Goal: Task Accomplishment & Management: Use online tool/utility

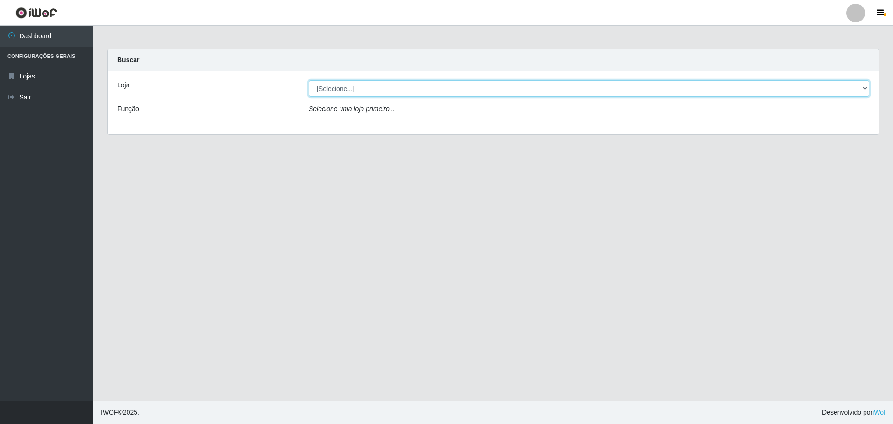
click at [457, 90] on select "[Selecione...] Extrabom - Loja 57 Anchieta" at bounding box center [589, 88] width 560 height 16
select select "470"
click at [309, 80] on select "[Selecione...] Extrabom - Loja 57 Anchieta" at bounding box center [589, 88] width 560 height 16
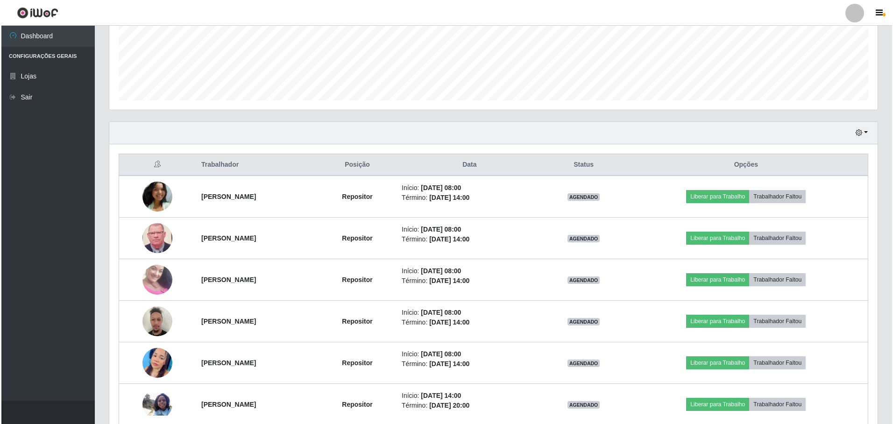
scroll to position [280, 0]
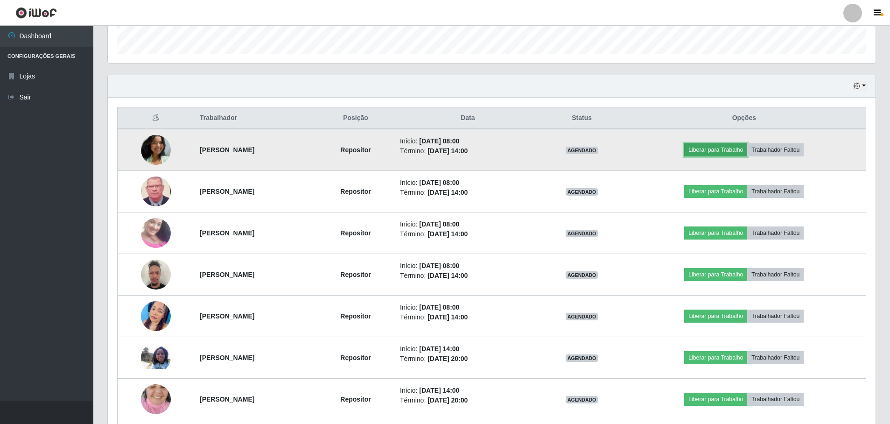
click at [730, 148] on button "Liberar para Trabalho" at bounding box center [715, 149] width 63 height 13
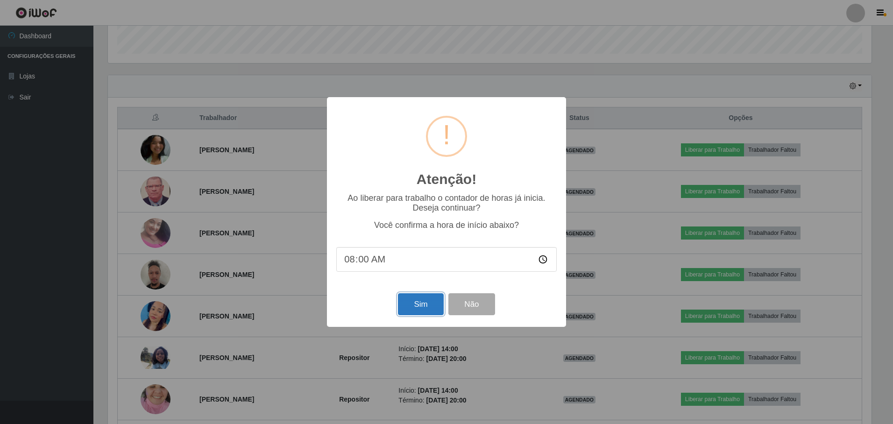
click at [415, 306] on button "Sim" at bounding box center [420, 304] width 45 height 22
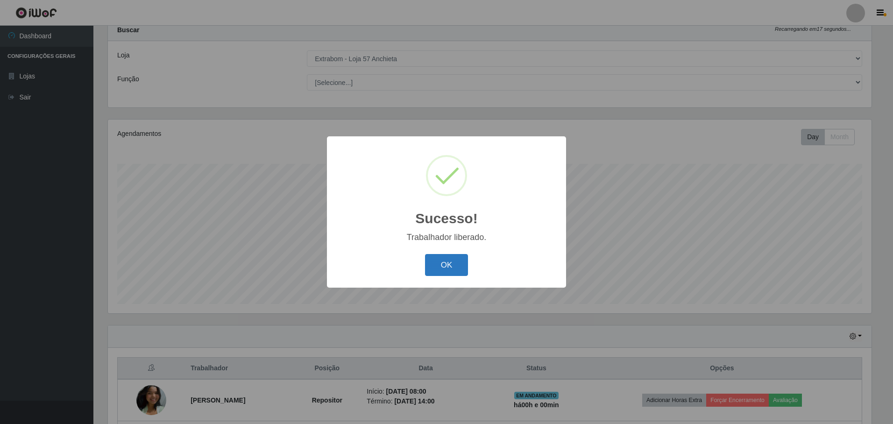
click at [447, 265] on button "OK" at bounding box center [446, 265] width 43 height 22
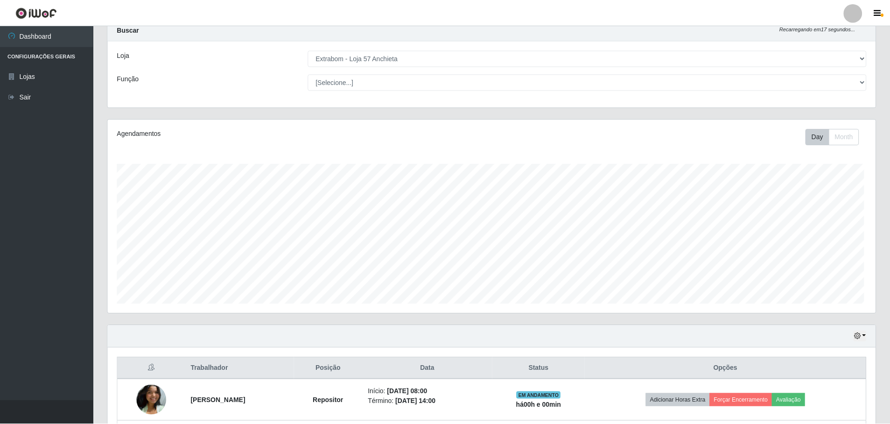
scroll to position [194, 768]
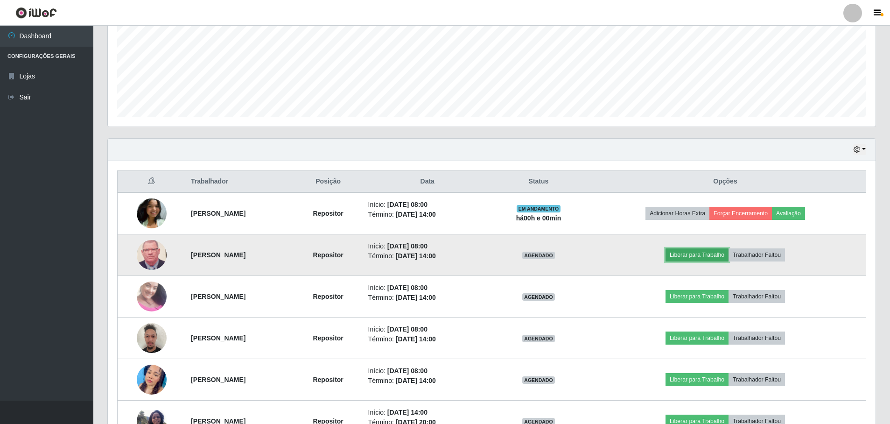
click at [701, 252] on button "Liberar para Trabalho" at bounding box center [697, 254] width 63 height 13
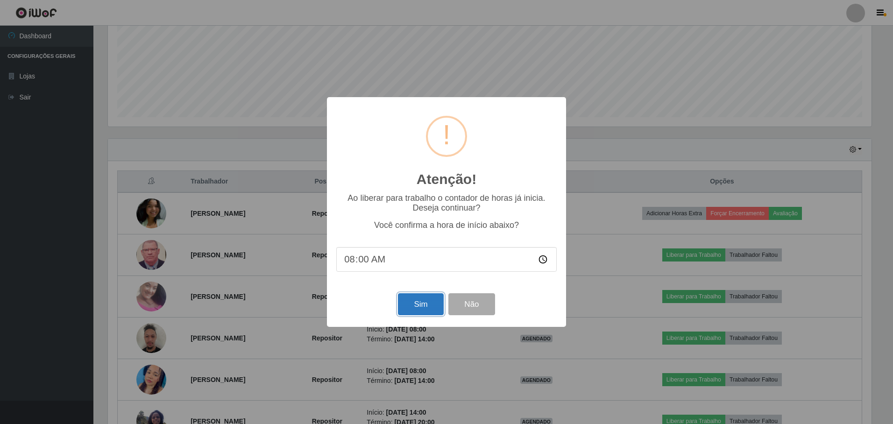
click at [427, 302] on button "Sim" at bounding box center [420, 304] width 45 height 22
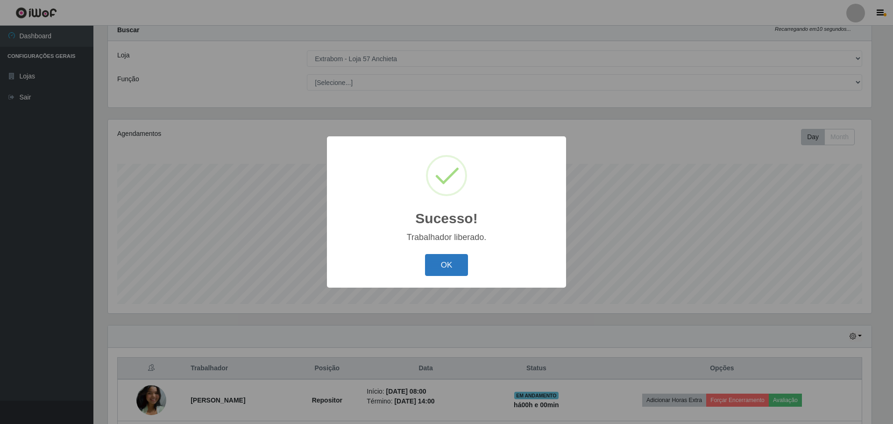
click at [448, 270] on button "OK" at bounding box center [446, 265] width 43 height 22
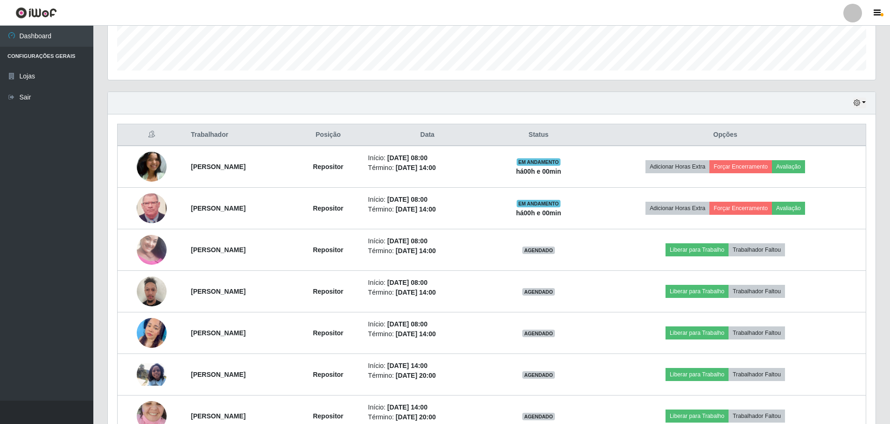
scroll to position [310, 0]
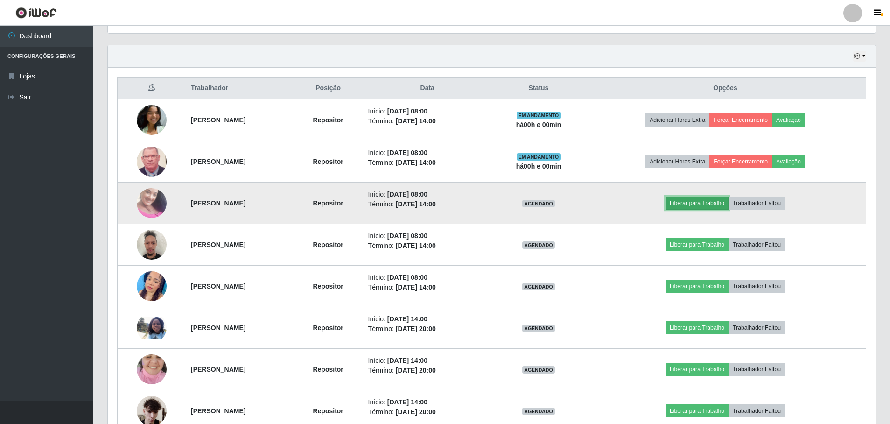
click at [704, 199] on button "Liberar para Trabalho" at bounding box center [697, 203] width 63 height 13
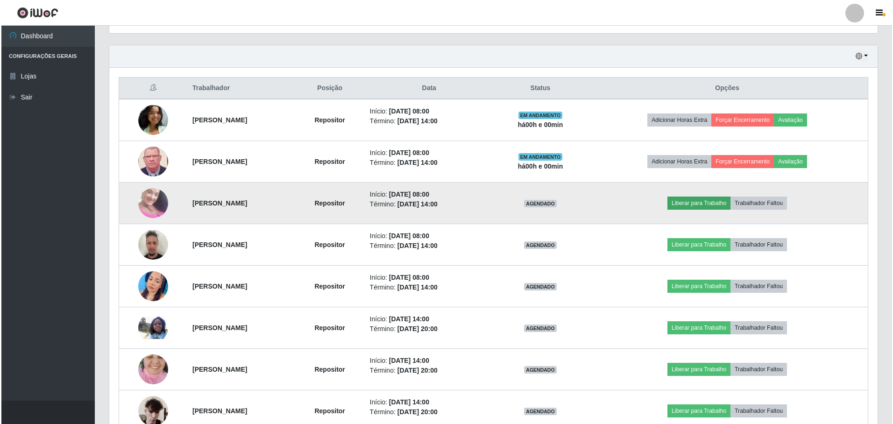
scroll to position [194, 763]
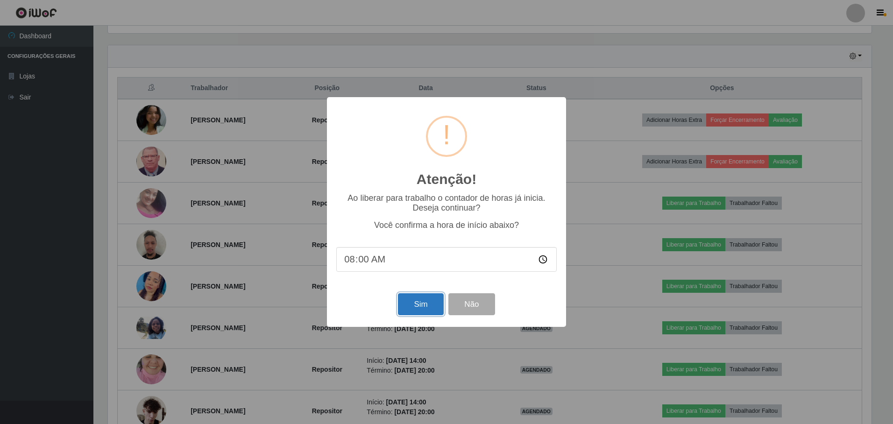
click at [421, 301] on button "Sim" at bounding box center [420, 304] width 45 height 22
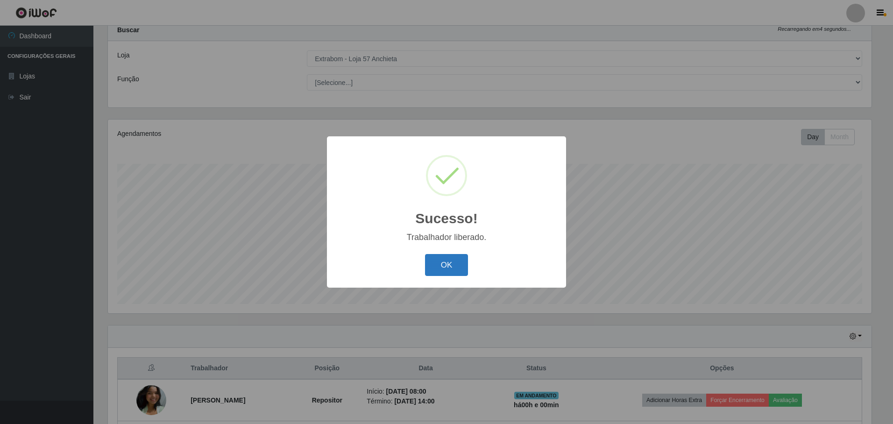
click at [450, 258] on button "OK" at bounding box center [446, 265] width 43 height 22
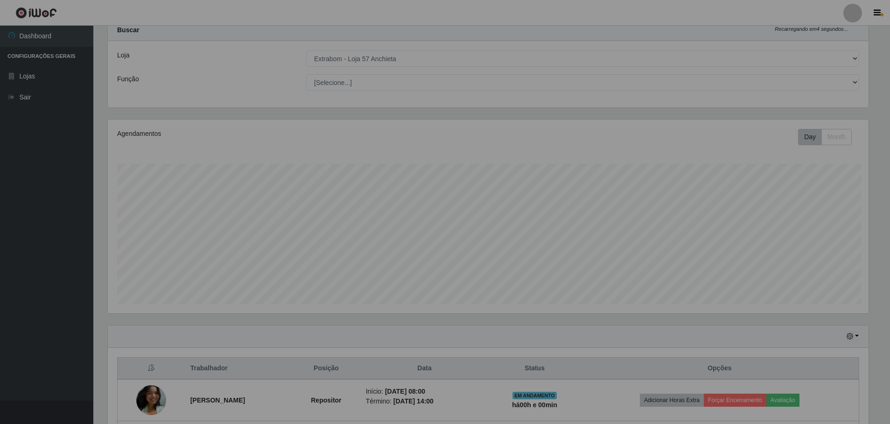
scroll to position [0, 0]
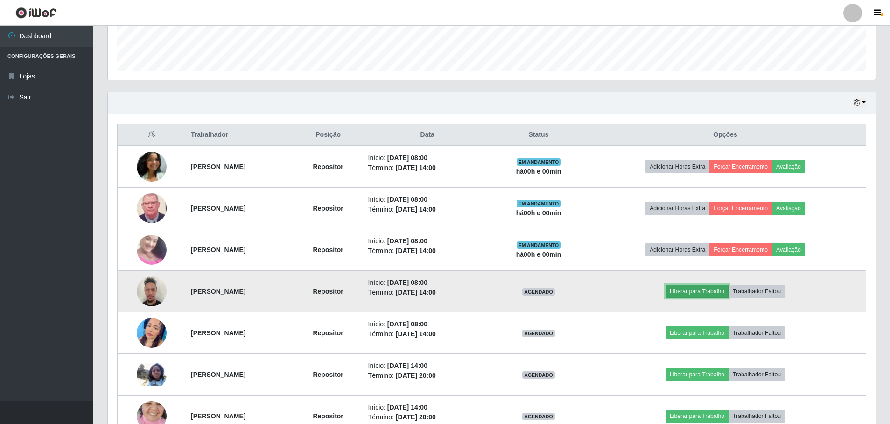
click at [720, 292] on button "Liberar para Trabalho" at bounding box center [697, 291] width 63 height 13
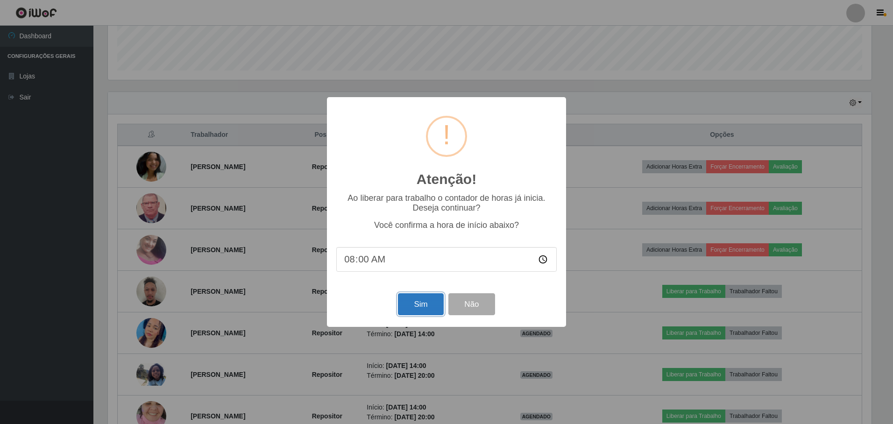
click at [433, 308] on button "Sim" at bounding box center [420, 304] width 45 height 22
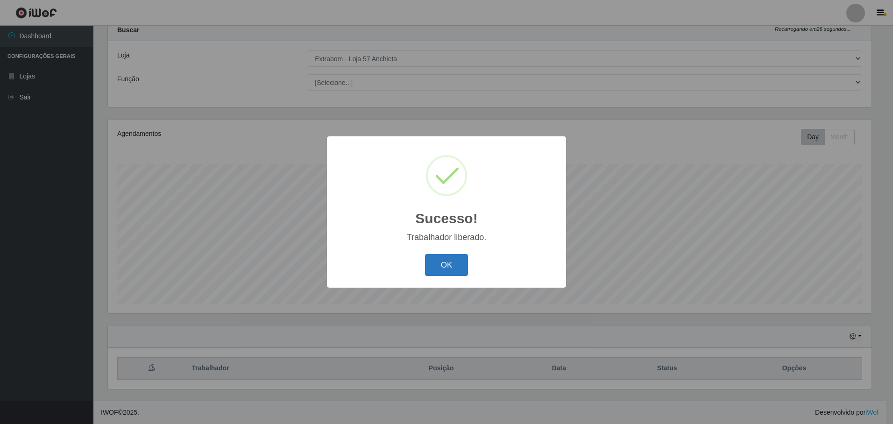
click at [442, 267] on button "OK" at bounding box center [446, 265] width 43 height 22
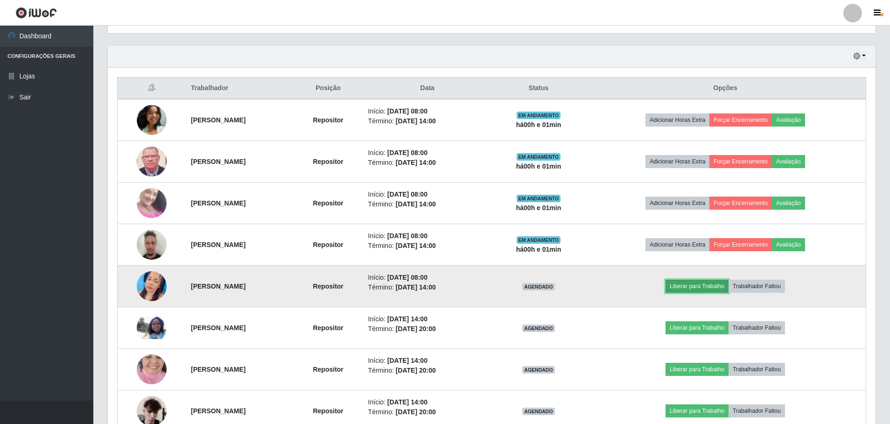
click at [698, 288] on button "Liberar para Trabalho" at bounding box center [697, 286] width 63 height 13
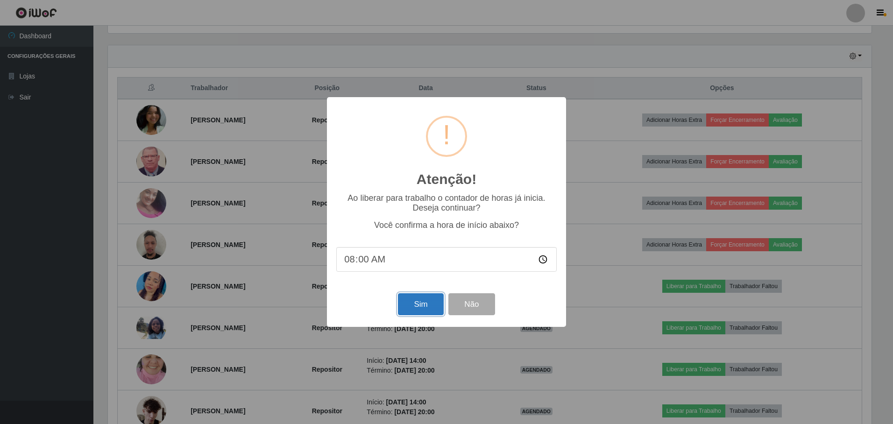
click at [406, 309] on button "Sim" at bounding box center [420, 304] width 45 height 22
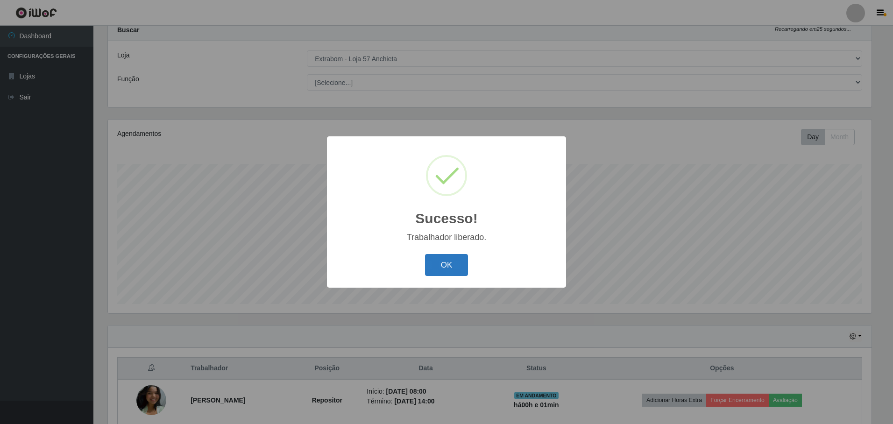
click at [437, 272] on button "OK" at bounding box center [446, 265] width 43 height 22
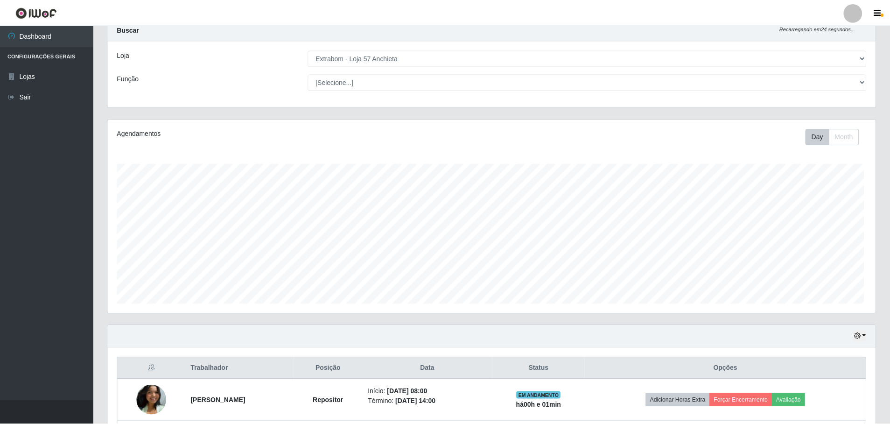
scroll to position [194, 768]
